Goal: Transaction & Acquisition: Purchase product/service

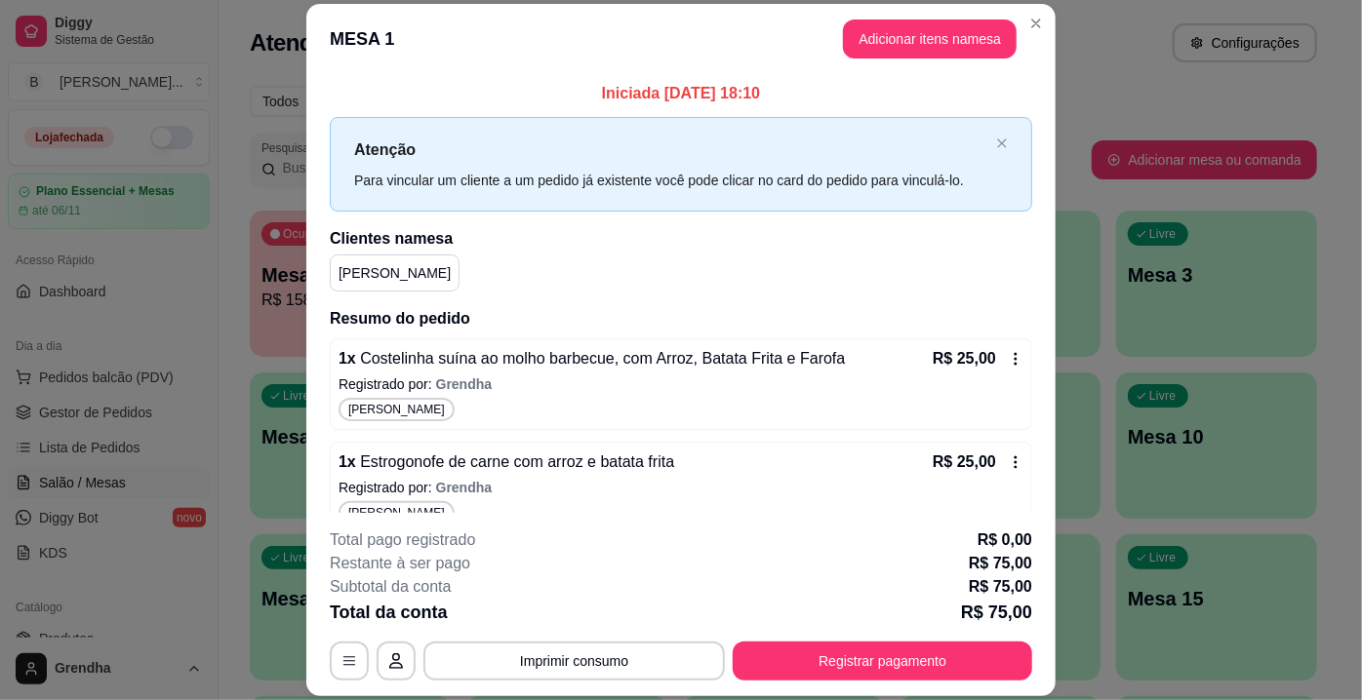
scroll to position [168, 0]
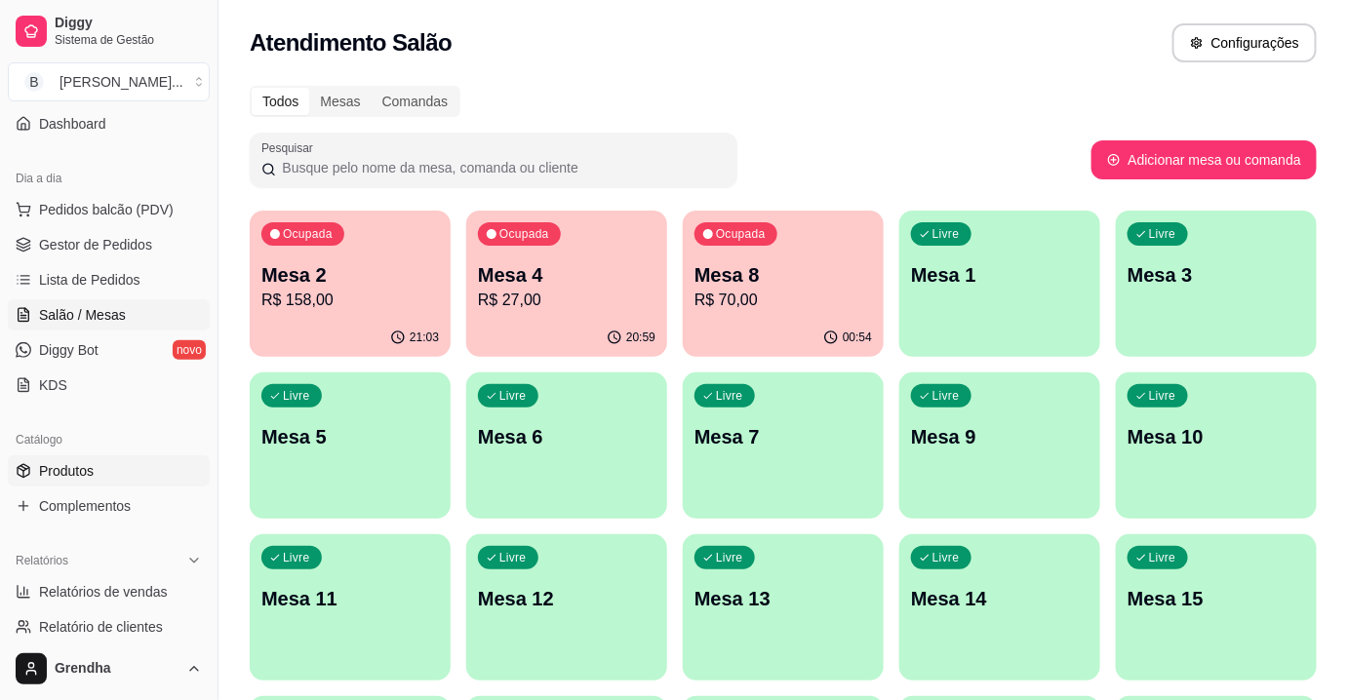
click at [88, 469] on span "Produtos" at bounding box center [66, 471] width 55 height 20
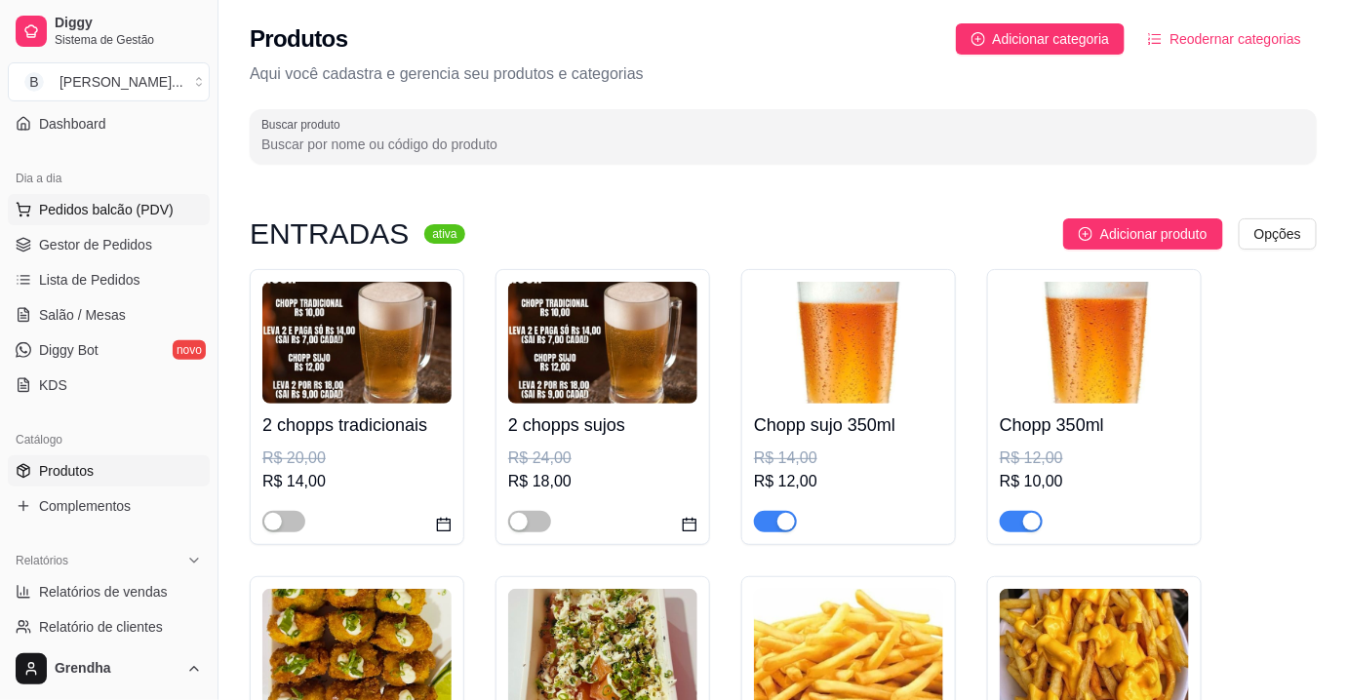
click at [147, 219] on button "Pedidos balcão (PDV)" at bounding box center [109, 209] width 202 height 31
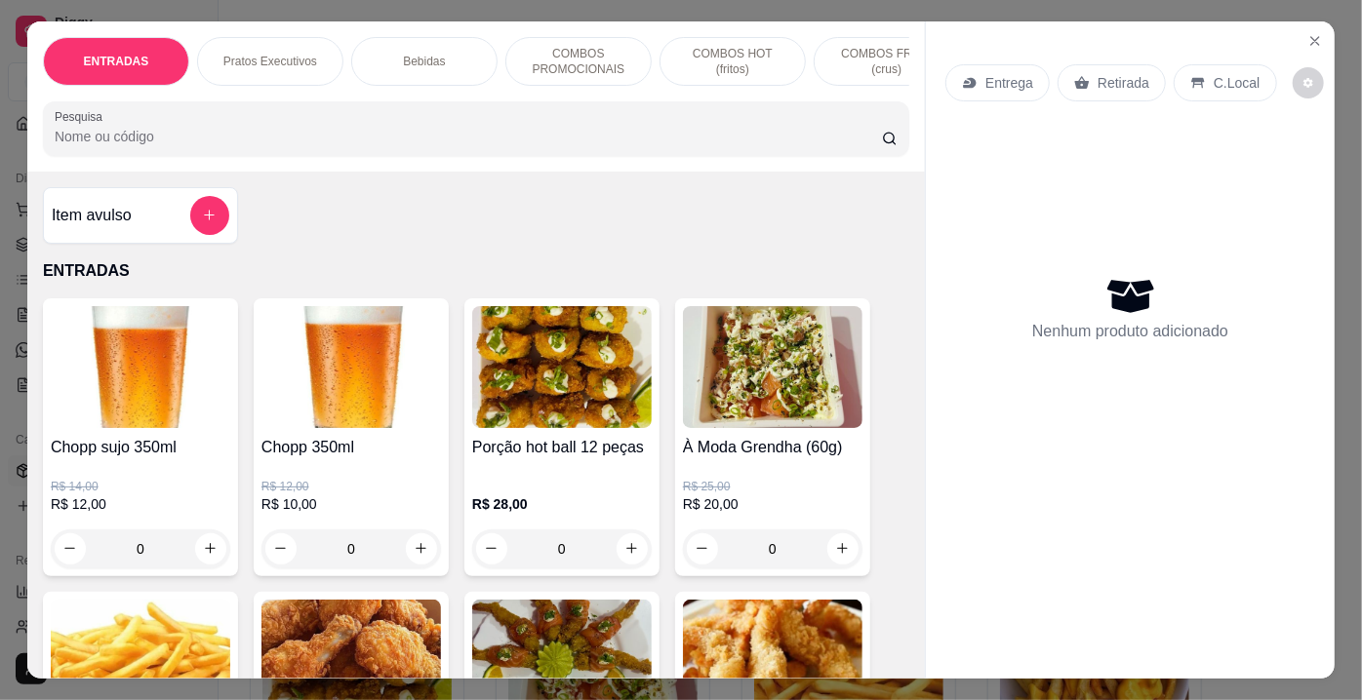
click at [288, 141] on input "Pesquisa" at bounding box center [468, 137] width 827 height 20
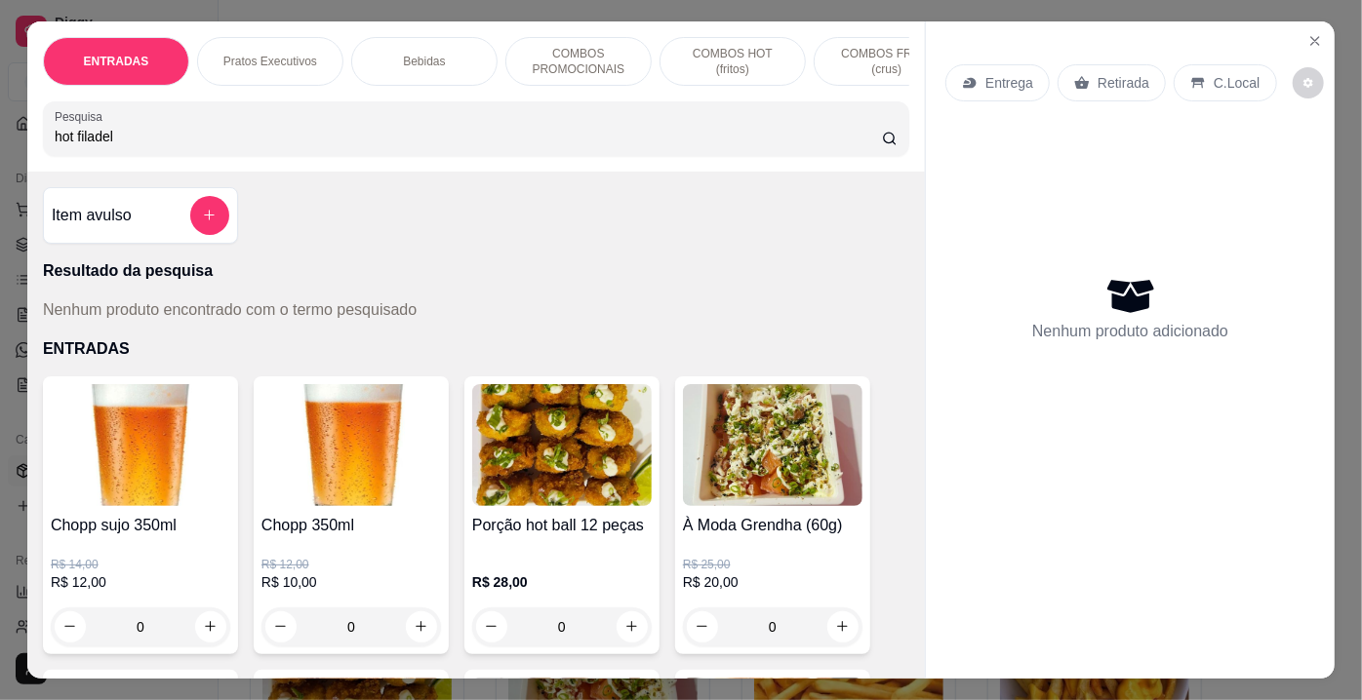
type input "hot filadel"
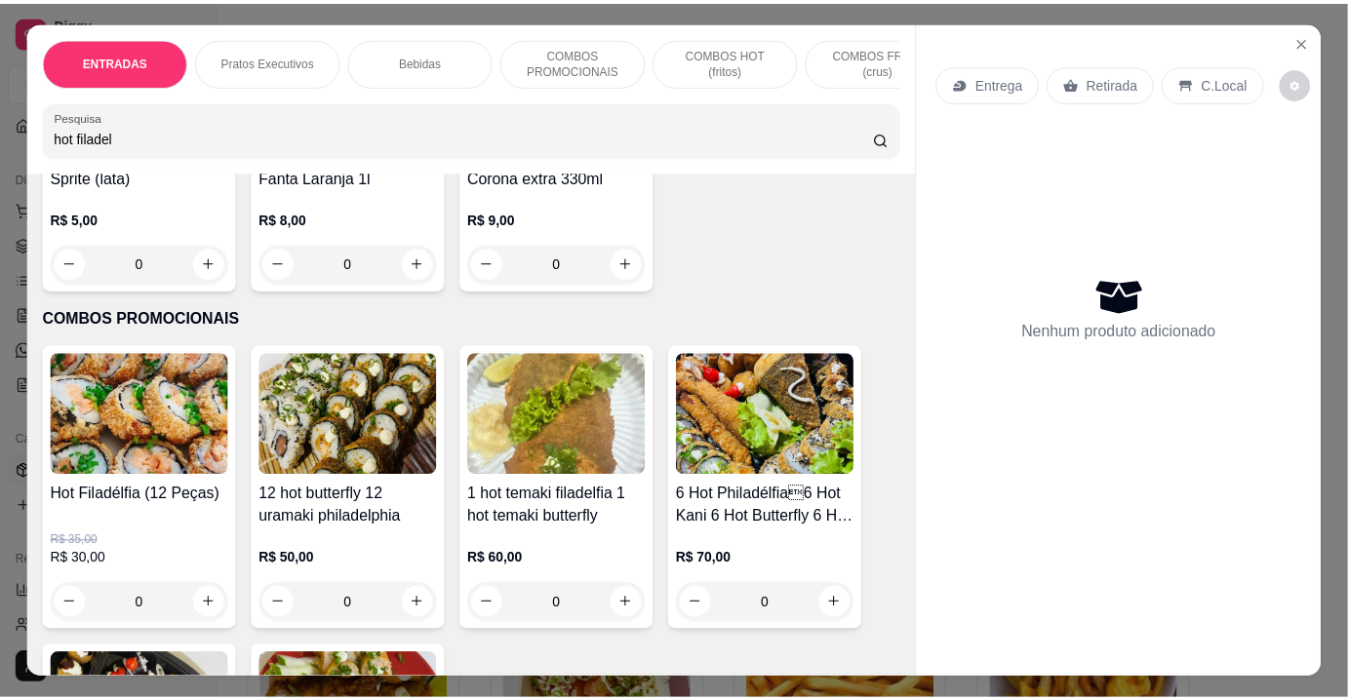
scroll to position [4902, 0]
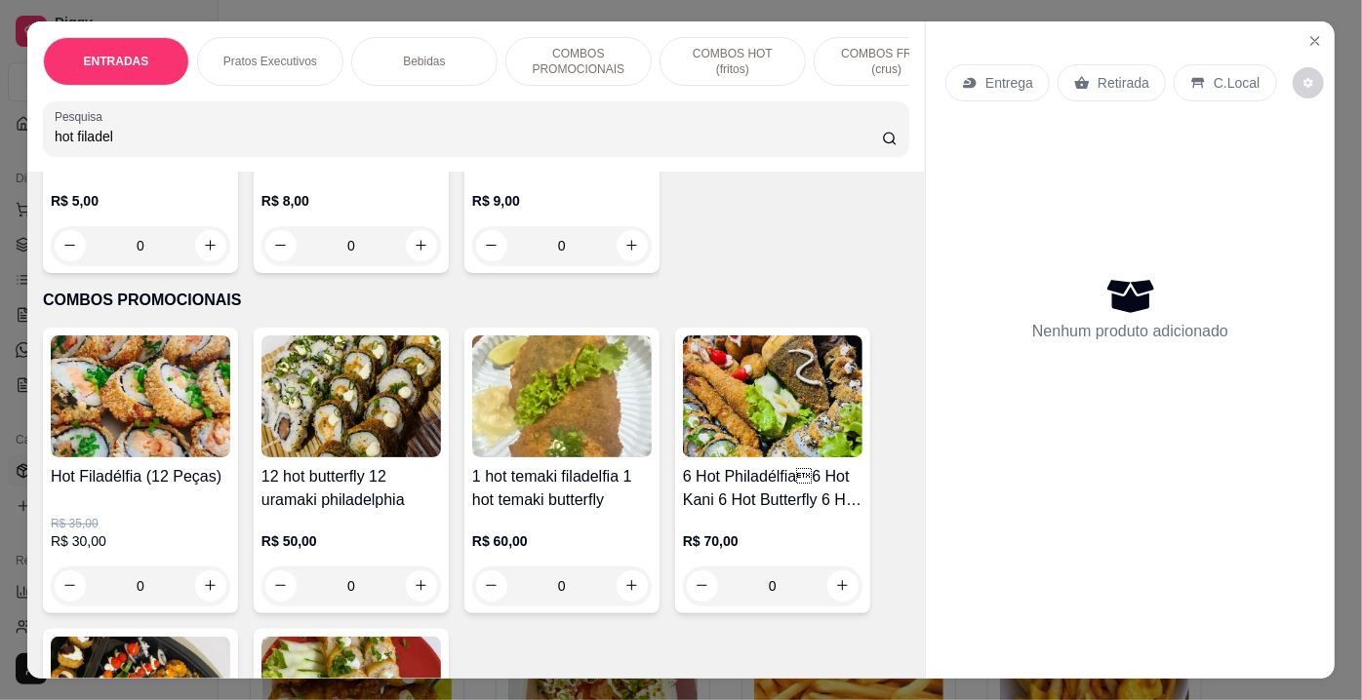
click at [198, 567] on div "0" at bounding box center [140, 586] width 179 height 39
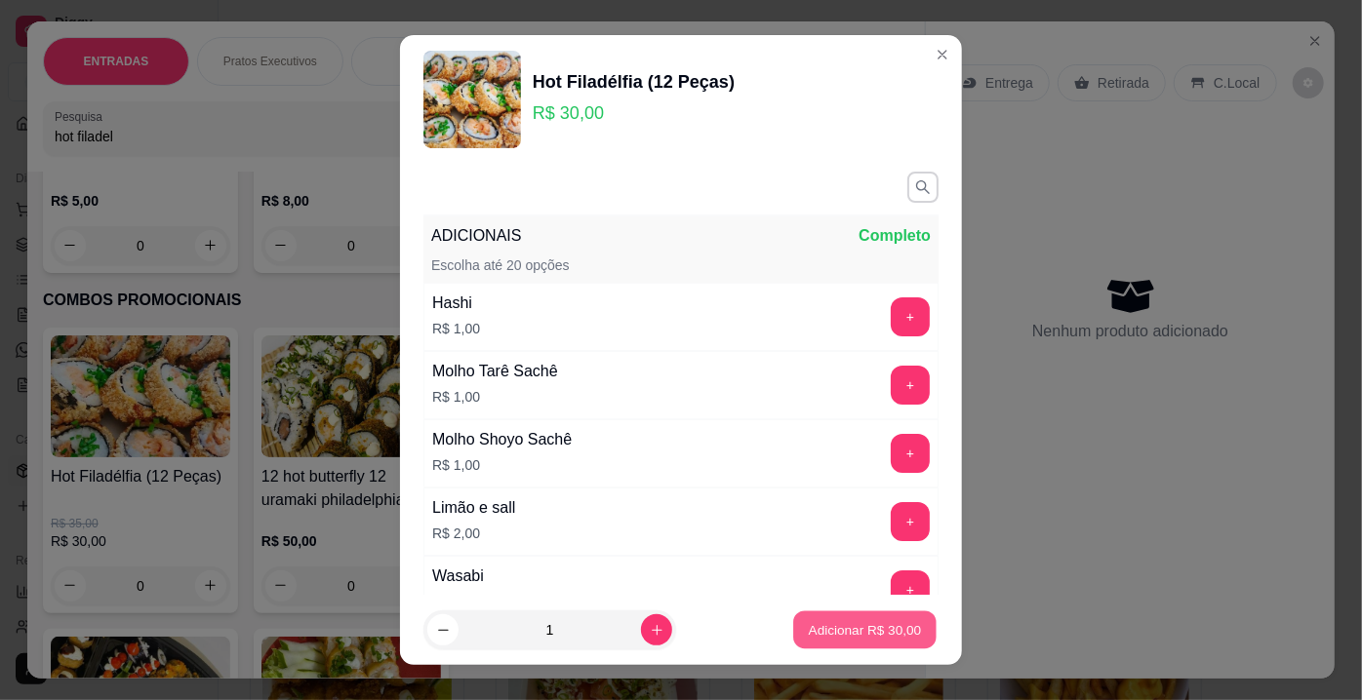
click at [853, 627] on p "Adicionar R$ 30,00" at bounding box center [865, 629] width 113 height 19
type input "1"
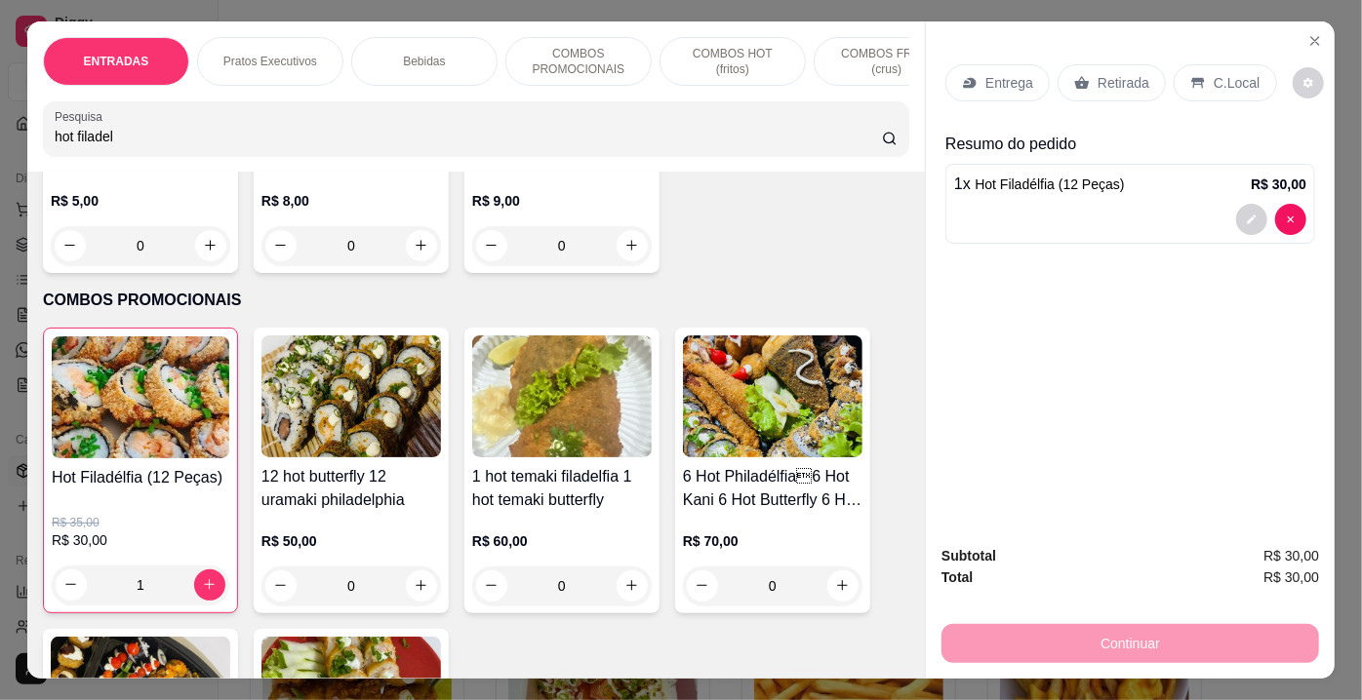
click at [988, 79] on p "Entrega" at bounding box center [1009, 83] width 48 height 20
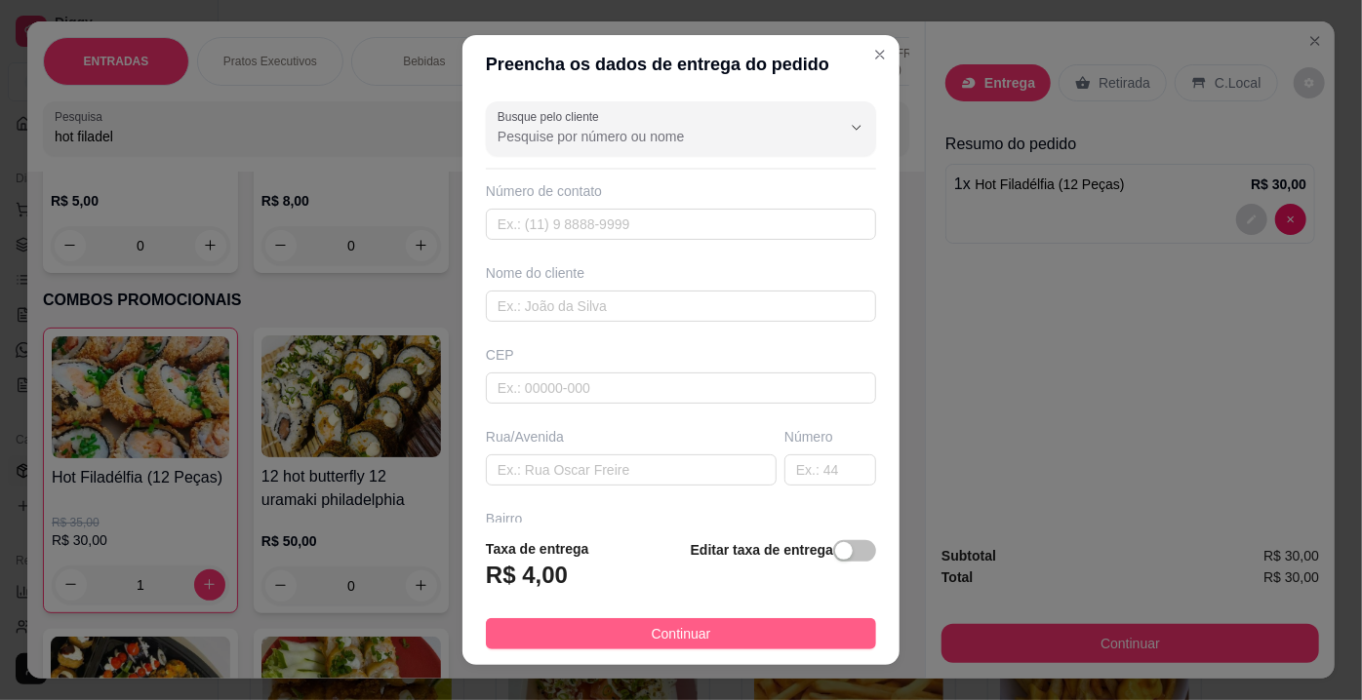
click at [733, 626] on button "Continuar" at bounding box center [681, 633] width 390 height 31
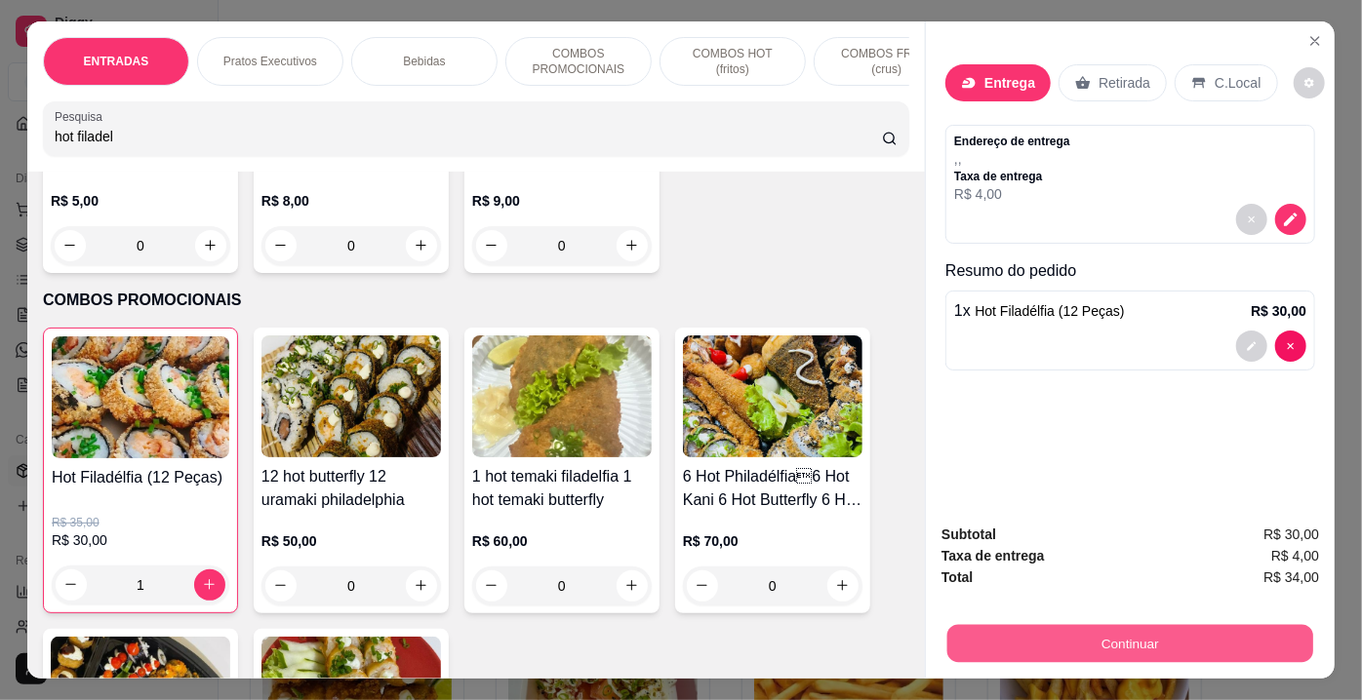
click at [1069, 628] on button "Continuar" at bounding box center [1130, 644] width 366 height 38
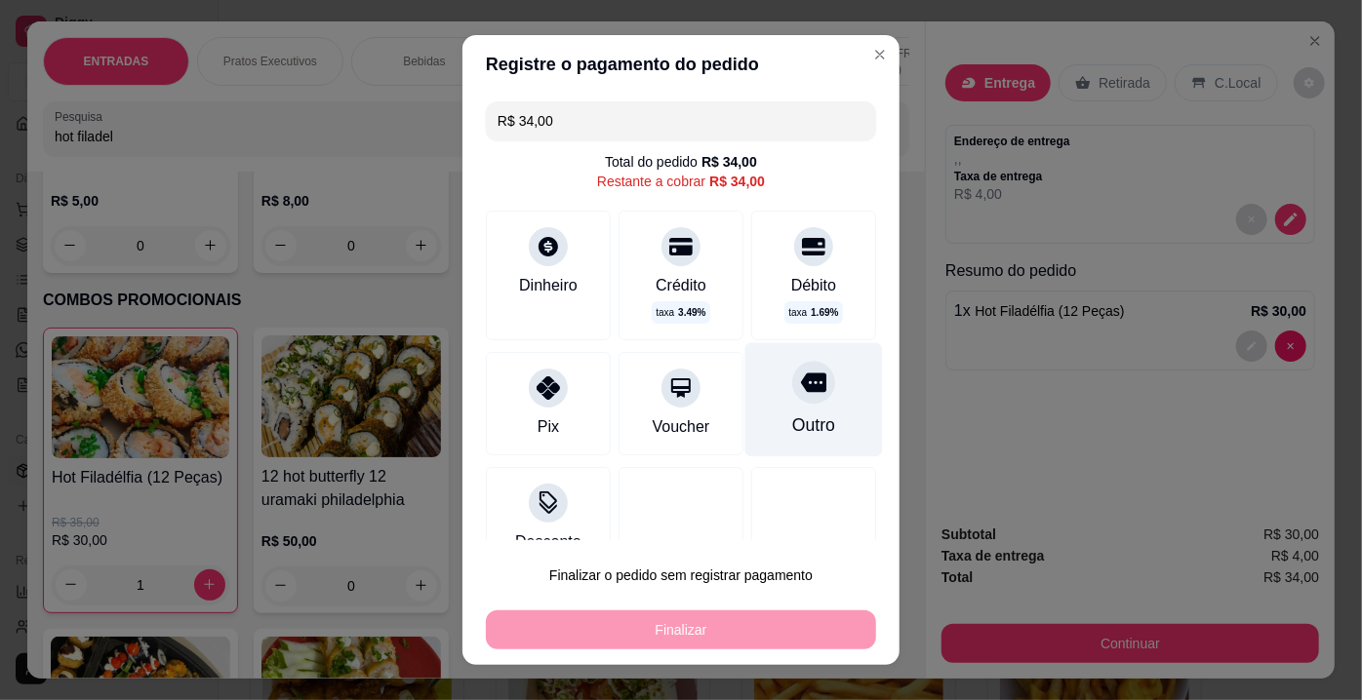
click at [792, 399] on div at bounding box center [813, 382] width 43 height 43
type input "R$ 0,00"
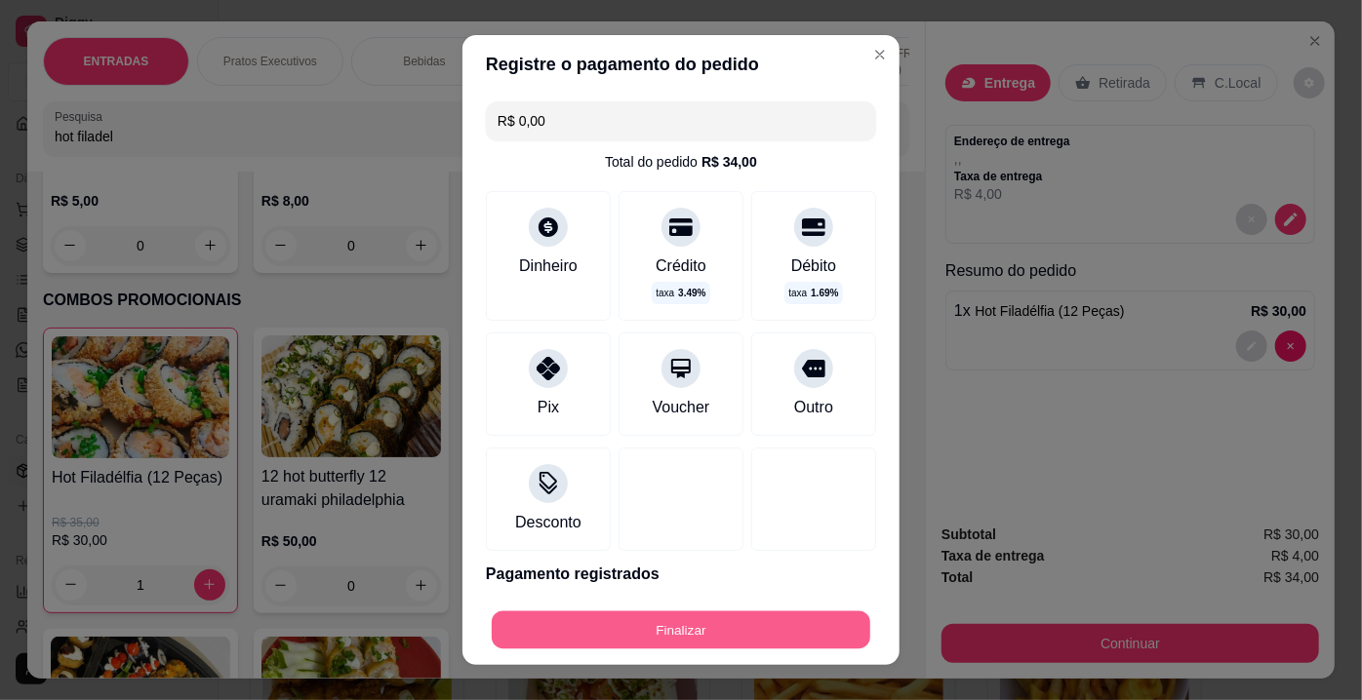
click at [733, 640] on button "Finalizar" at bounding box center [681, 631] width 378 height 38
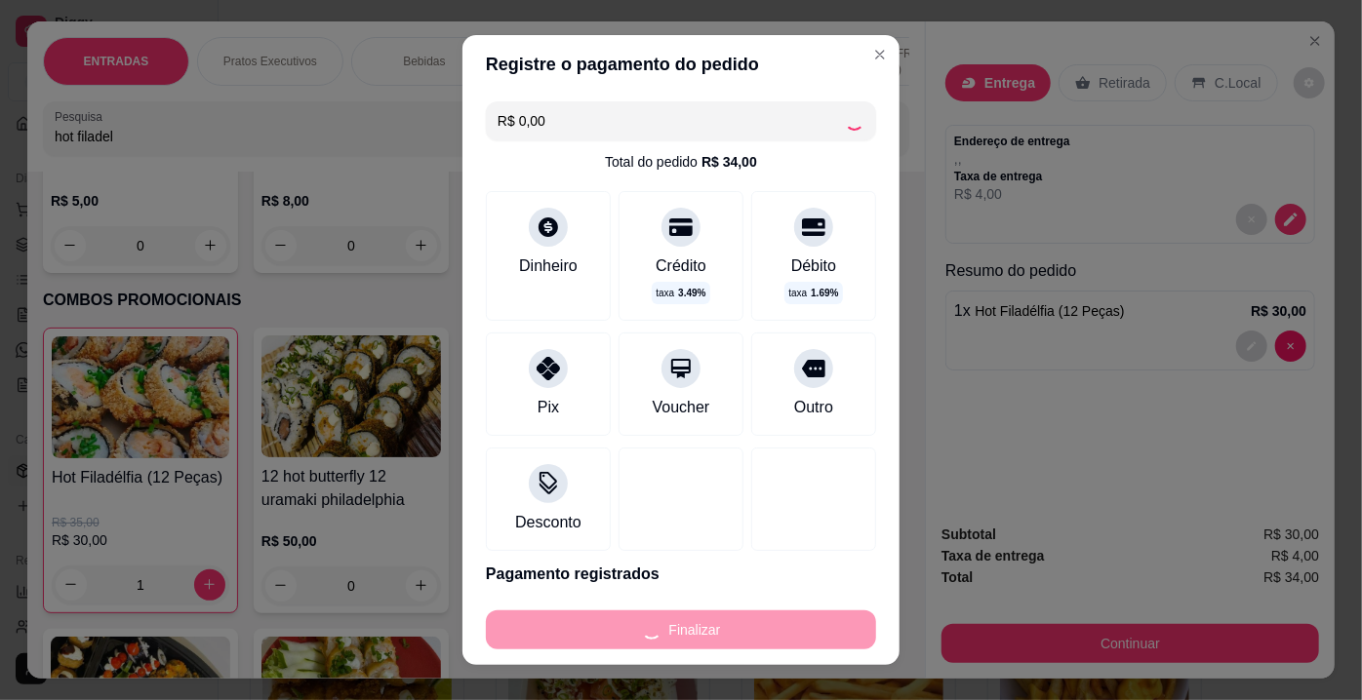
type input "0"
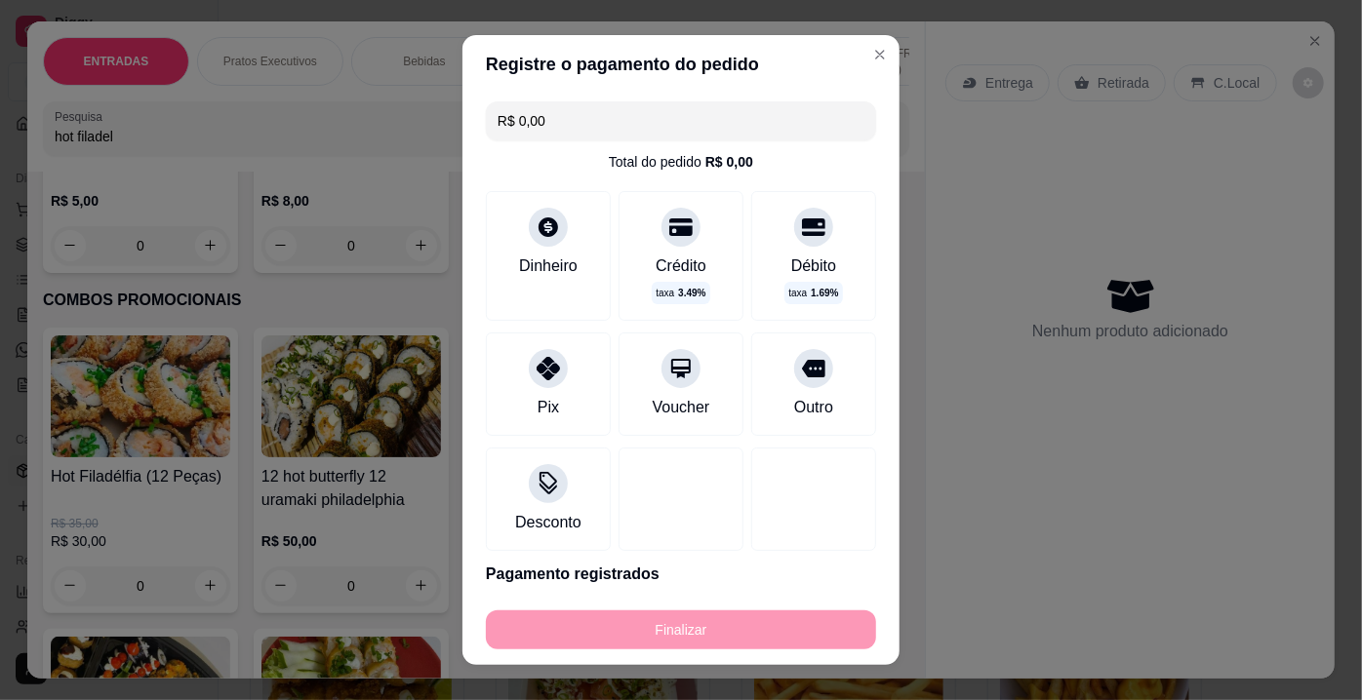
type input "-R$ 34,00"
